Goal: Task Accomplishment & Management: Manage account settings

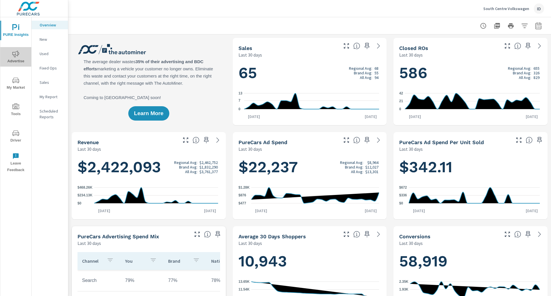
click at [13, 58] on span "Advertise" at bounding box center [16, 57] width 28 height 14
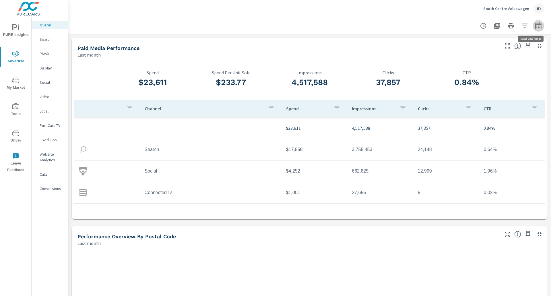
click at [538, 25] on button "button" at bounding box center [537, 25] width 11 height 11
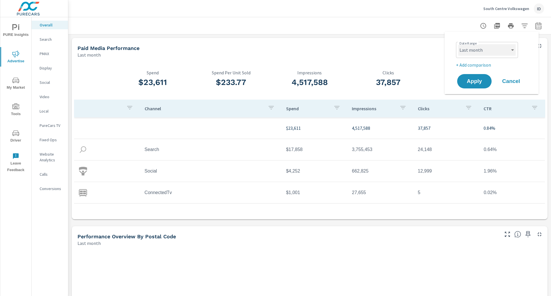
click at [482, 50] on select "Custom [DATE] Last week Last 7 days Last 14 days Last 30 days Last 45 days Last…" at bounding box center [486, 49] width 57 height 11
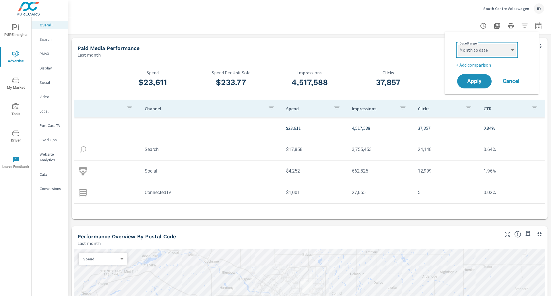
click at [458, 44] on select "Custom [DATE] Last week Last 7 days Last 14 days Last 30 days Last 45 days Last…" at bounding box center [486, 49] width 57 height 11
select select "Month to date"
click at [472, 76] on button "Apply" at bounding box center [474, 81] width 36 height 15
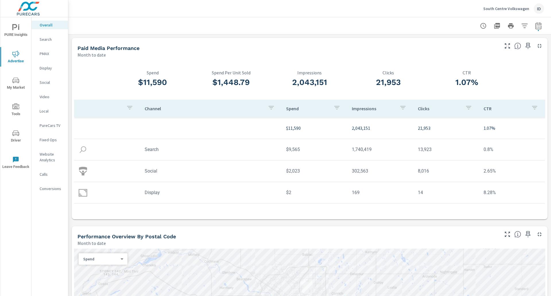
click at [511, 9] on p "South Centre Volkswagen" at bounding box center [506, 8] width 46 height 5
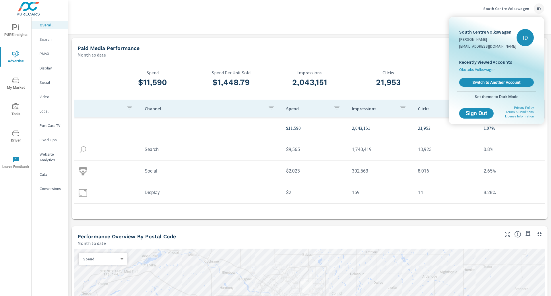
click at [485, 67] on span "Okotoks Volkswagen" at bounding box center [477, 70] width 36 height 6
